Goal: Task Accomplishment & Management: Manage account settings

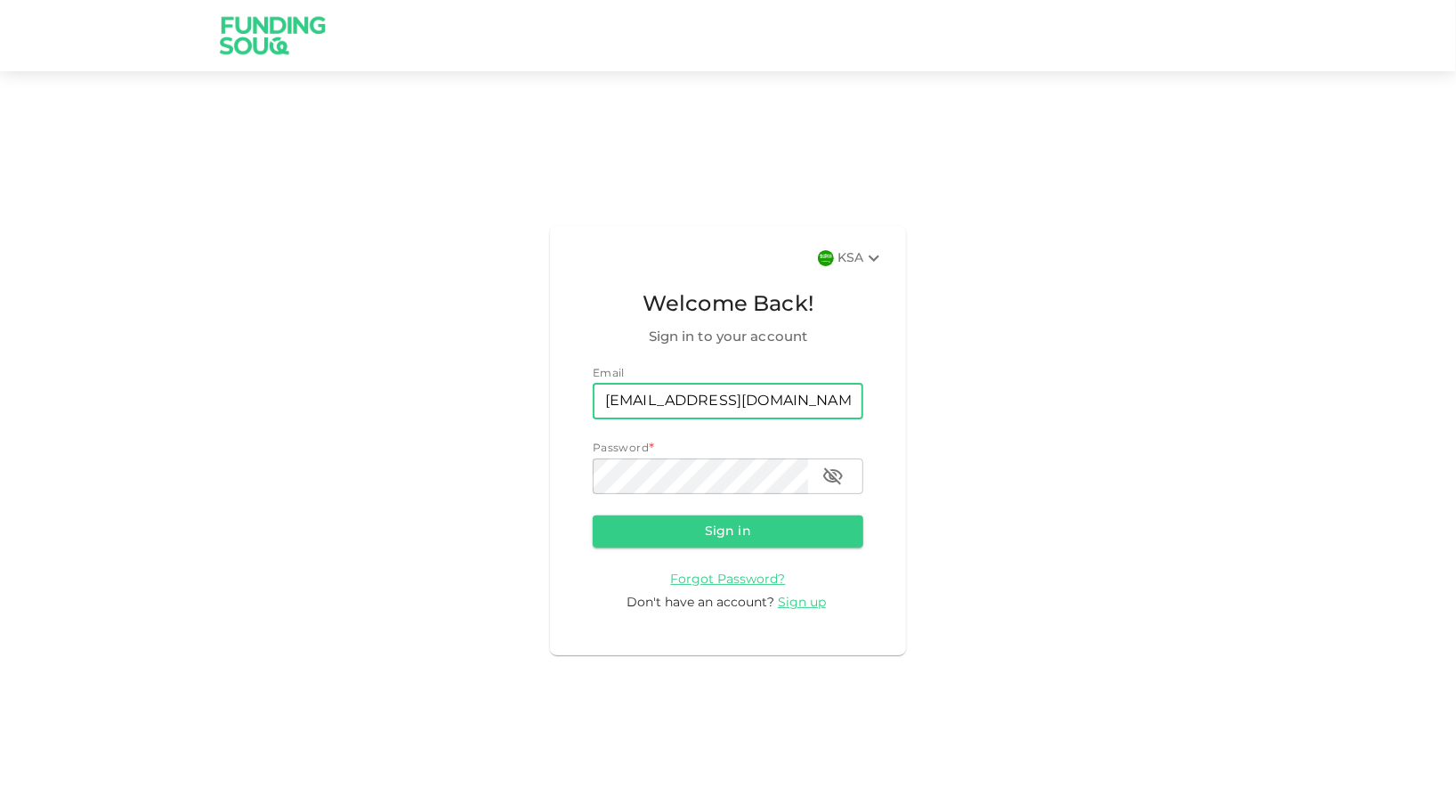
type input "[EMAIL_ADDRESS][DOMAIN_NAME]"
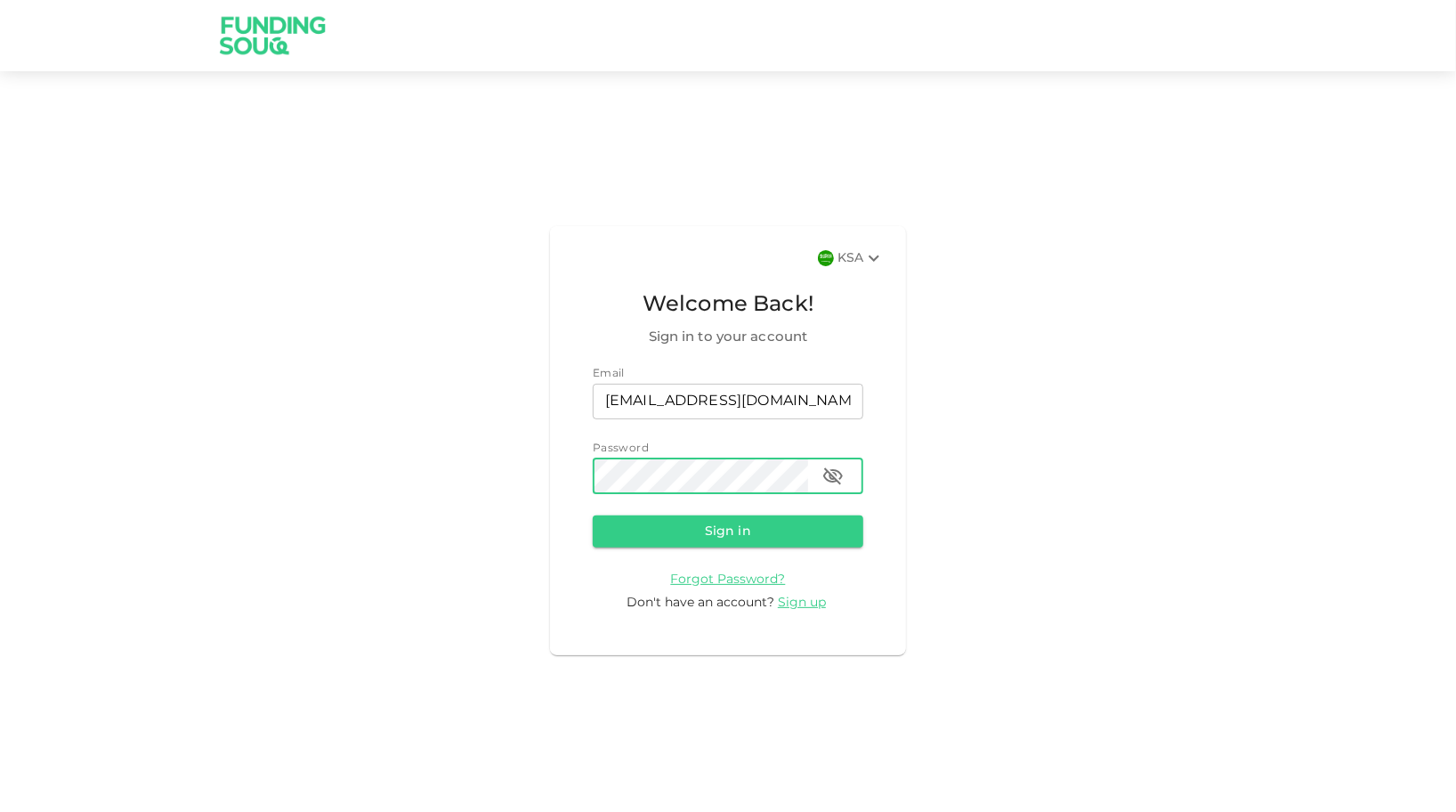
click at [632, 537] on button "Sign in" at bounding box center [728, 531] width 271 height 32
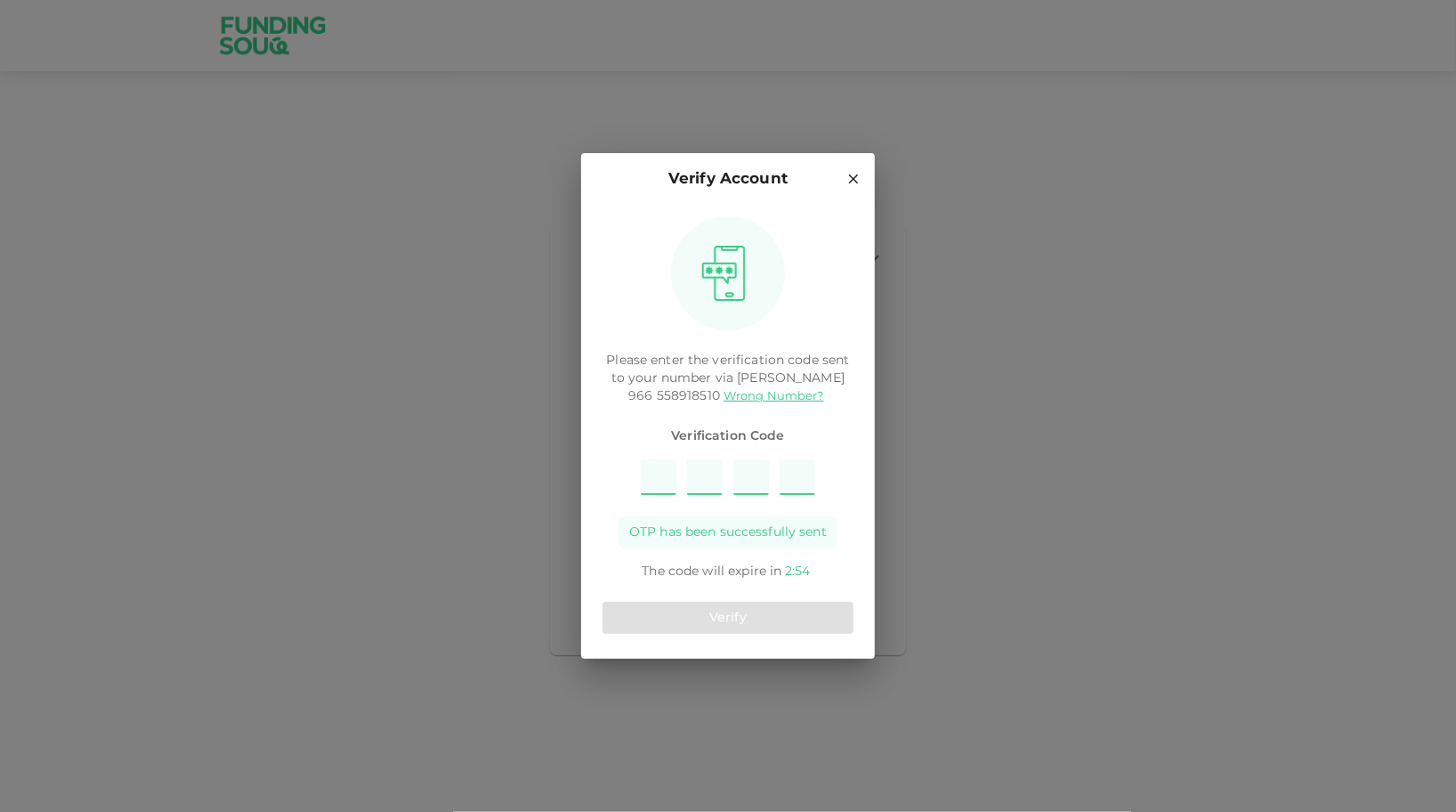
type input "4"
type input "1"
type input "2"
type input "9"
click at [753, 620] on button "Verify" at bounding box center [728, 617] width 251 height 32
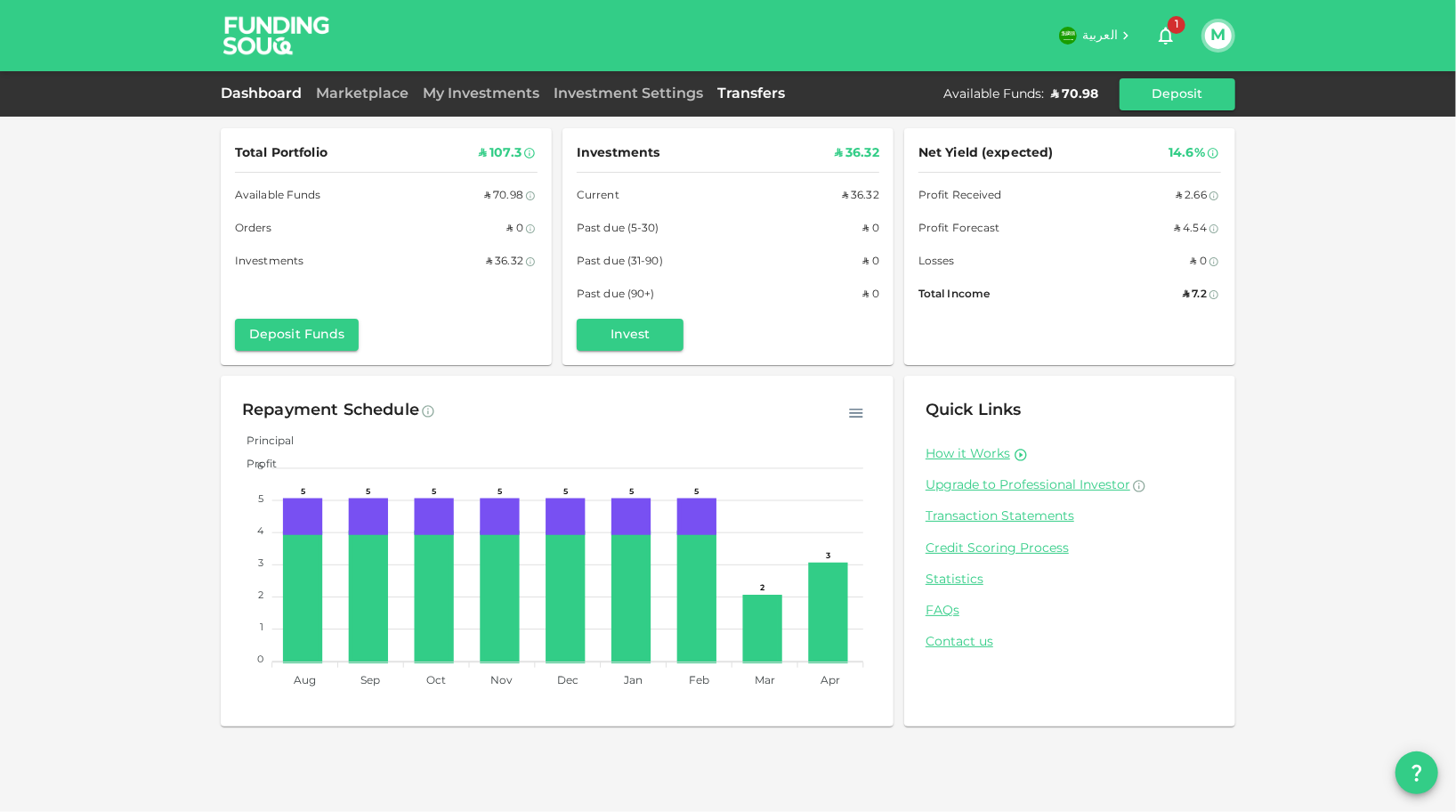
click at [755, 95] on link "Transfers" at bounding box center [751, 94] width 82 height 14
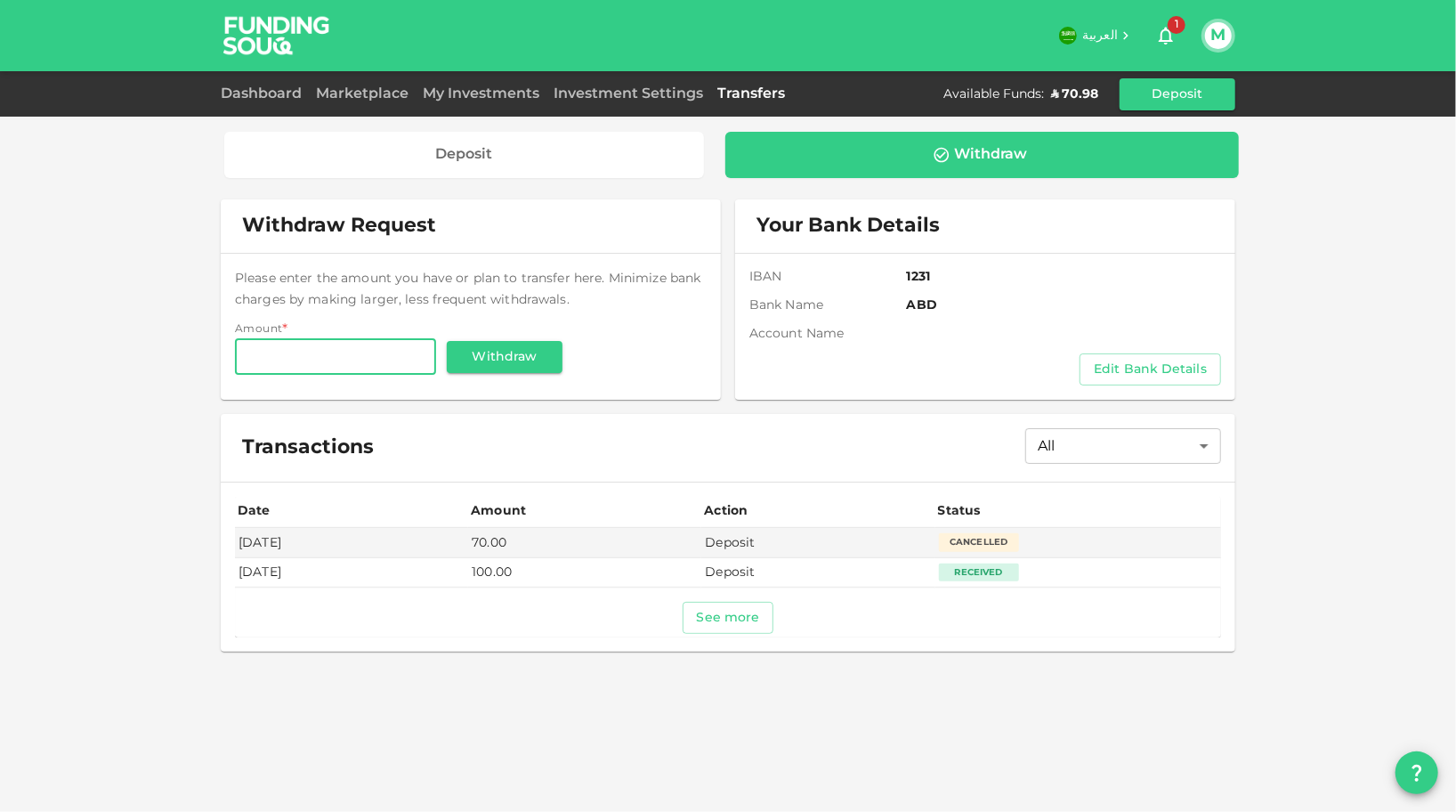
click at [408, 360] on input "Amount" at bounding box center [335, 356] width 201 height 36
type input "50"
click at [181, 355] on div "Deposit Withdraw Withdraw Request Please enter the amount you have or plan to t…" at bounding box center [728, 406] width 1456 height 812
click at [483, 359] on button "Withdraw" at bounding box center [504, 356] width 116 height 32
